Goal: Information Seeking & Learning: Learn about a topic

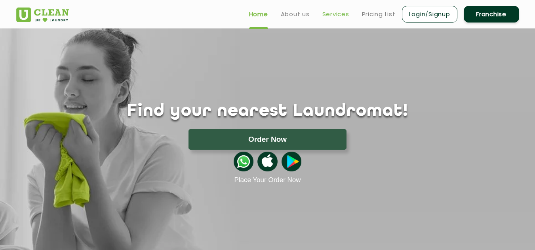
click at [330, 15] on link "Services" at bounding box center [335, 13] width 27 height 9
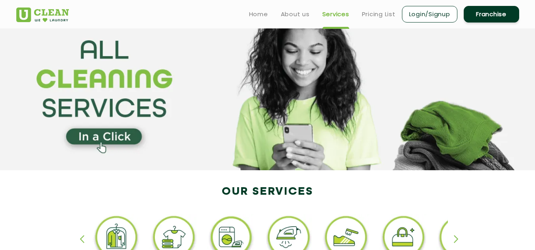
scroll to position [12, 0]
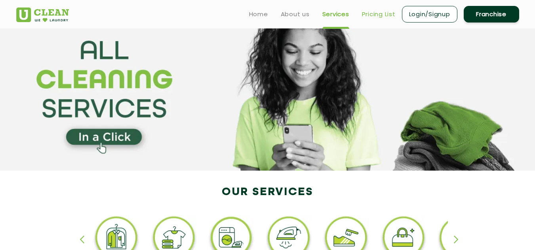
click at [370, 16] on link "Pricing List" at bounding box center [379, 13] width 34 height 9
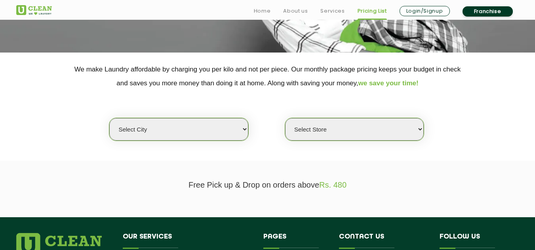
scroll to position [131, 0]
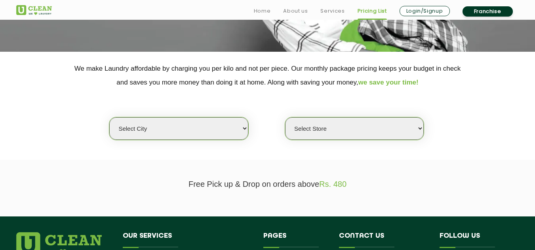
click at [214, 129] on select "Select city [GEOGRAPHIC_DATA] [GEOGRAPHIC_DATA] [GEOGRAPHIC_DATA] [GEOGRAPHIC_D…" at bounding box center [178, 129] width 138 height 23
select select "2"
click at [109, 118] on select "Select city [GEOGRAPHIC_DATA] [GEOGRAPHIC_DATA] [GEOGRAPHIC_DATA] [GEOGRAPHIC_D…" at bounding box center [178, 129] width 138 height 23
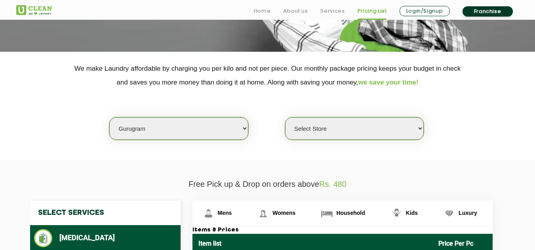
click at [322, 130] on select "Select Store [GEOGRAPHIC_DATA] Sector 66 [GEOGRAPHIC_DATA] Phase [GEOGRAPHIC_DA…" at bounding box center [354, 129] width 138 height 23
select select "359"
click at [285, 118] on select "Select Store [GEOGRAPHIC_DATA] Sector 66 [GEOGRAPHIC_DATA] Phase [GEOGRAPHIC_DA…" at bounding box center [354, 129] width 138 height 23
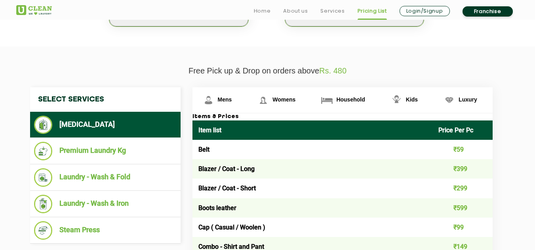
scroll to position [246, 0]
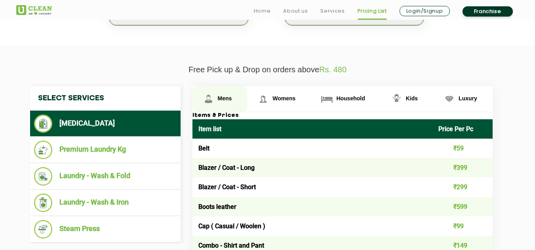
click at [228, 100] on span "Mens" at bounding box center [225, 98] width 14 height 6
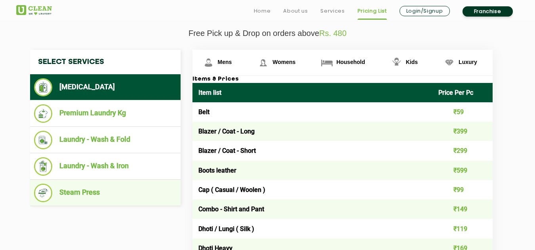
scroll to position [283, 0]
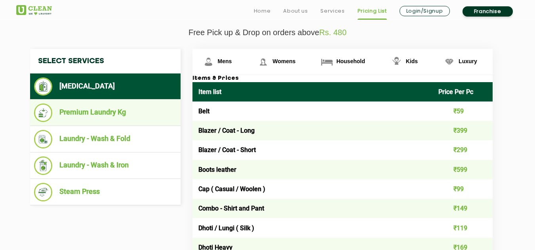
click at [87, 118] on li "Premium Laundry Kg" at bounding box center [105, 113] width 142 height 19
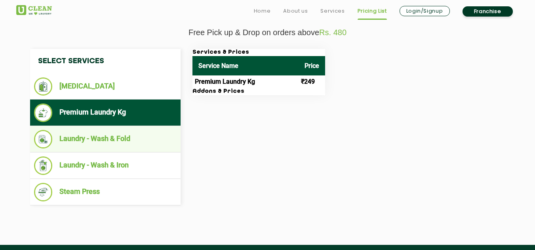
click at [114, 138] on li "Laundry - Wash & Fold" at bounding box center [105, 139] width 142 height 19
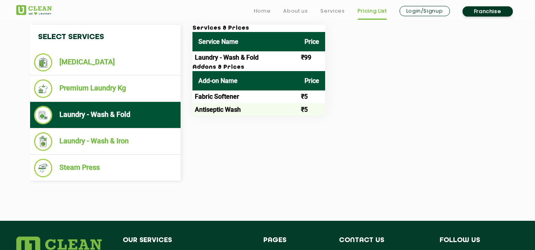
scroll to position [307, 0]
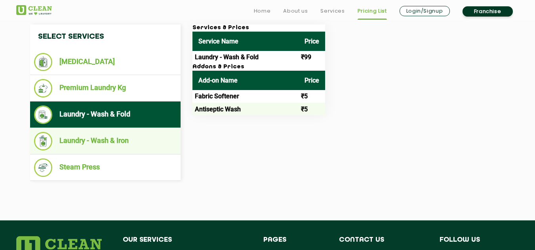
click at [98, 145] on li "Laundry - Wash & Iron" at bounding box center [105, 141] width 142 height 19
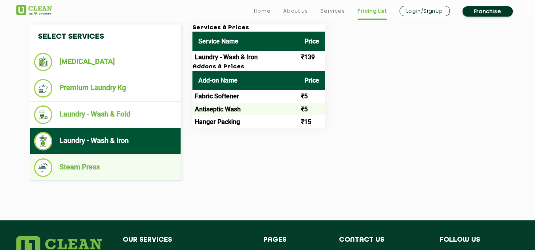
click at [75, 170] on li "Steam Press" at bounding box center [105, 168] width 142 height 19
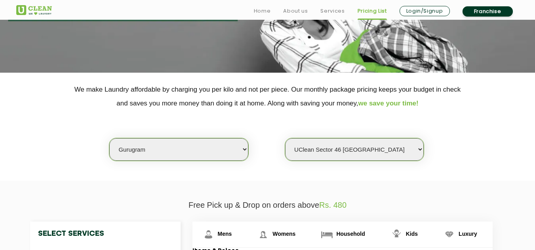
scroll to position [113, 0]
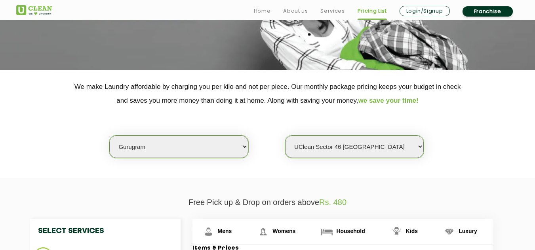
click at [222, 144] on select "Select city [GEOGRAPHIC_DATA] [GEOGRAPHIC_DATA] [GEOGRAPHIC_DATA] [GEOGRAPHIC_D…" at bounding box center [178, 147] width 138 height 23
select select "129"
click at [109, 136] on select "Select city [GEOGRAPHIC_DATA] [GEOGRAPHIC_DATA] [GEOGRAPHIC_DATA] [GEOGRAPHIC_D…" at bounding box center [178, 147] width 138 height 23
select select "0"
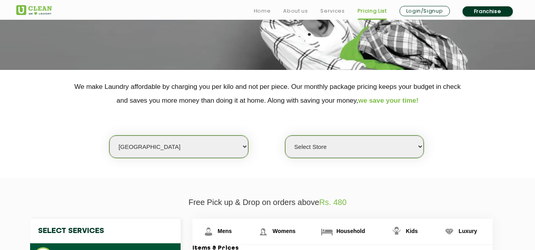
click at [195, 141] on select "Select city [GEOGRAPHIC_DATA] [GEOGRAPHIC_DATA] [GEOGRAPHIC_DATA] [GEOGRAPHIC_D…" at bounding box center [178, 147] width 138 height 23
select select "61"
click at [109, 136] on select "Select city [GEOGRAPHIC_DATA] [GEOGRAPHIC_DATA] [GEOGRAPHIC_DATA] [GEOGRAPHIC_D…" at bounding box center [178, 147] width 138 height 23
click at [312, 144] on select "Select Store [GEOGRAPHIC_DATA](TEST) UClean Bathinda" at bounding box center [354, 147] width 138 height 23
select select "341"
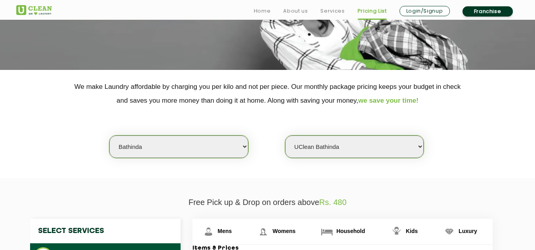
click at [285, 136] on select "Select Store [GEOGRAPHIC_DATA](TEST) UClean Bathinda" at bounding box center [354, 147] width 138 height 23
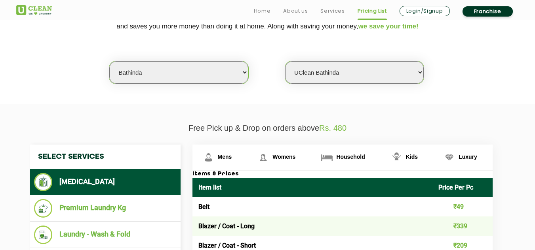
scroll to position [188, 0]
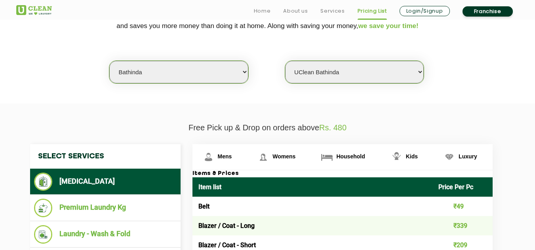
click at [442, 100] on section "We make Laundry affordable by charging you per kilo and not per piece. Our mont…" at bounding box center [267, 49] width 535 height 108
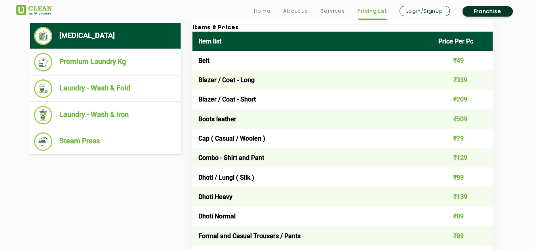
scroll to position [260, 0]
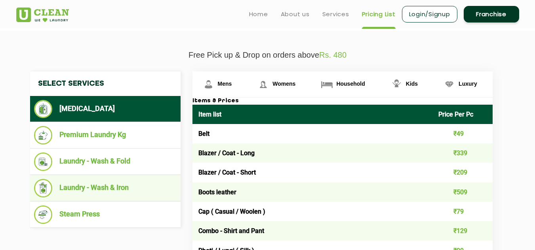
click at [79, 189] on li "Laundry - Wash & Iron" at bounding box center [105, 188] width 142 height 19
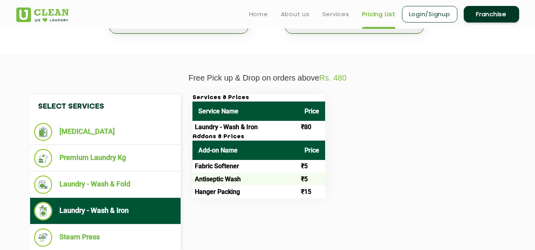
scroll to position [237, 0]
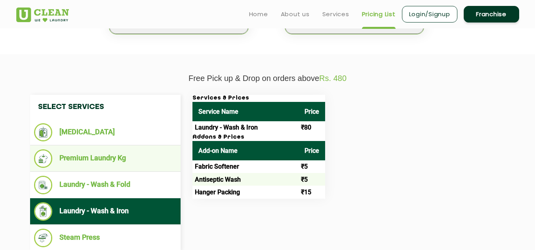
click at [91, 161] on li "Premium Laundry Kg" at bounding box center [105, 159] width 142 height 19
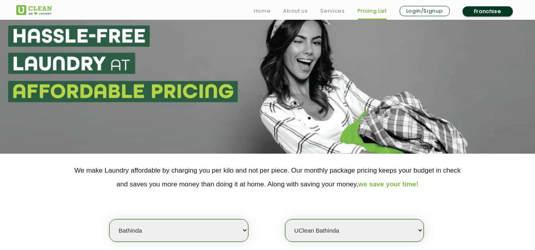
scroll to position [29, 0]
